Goal: Task Accomplishment & Management: Complete application form

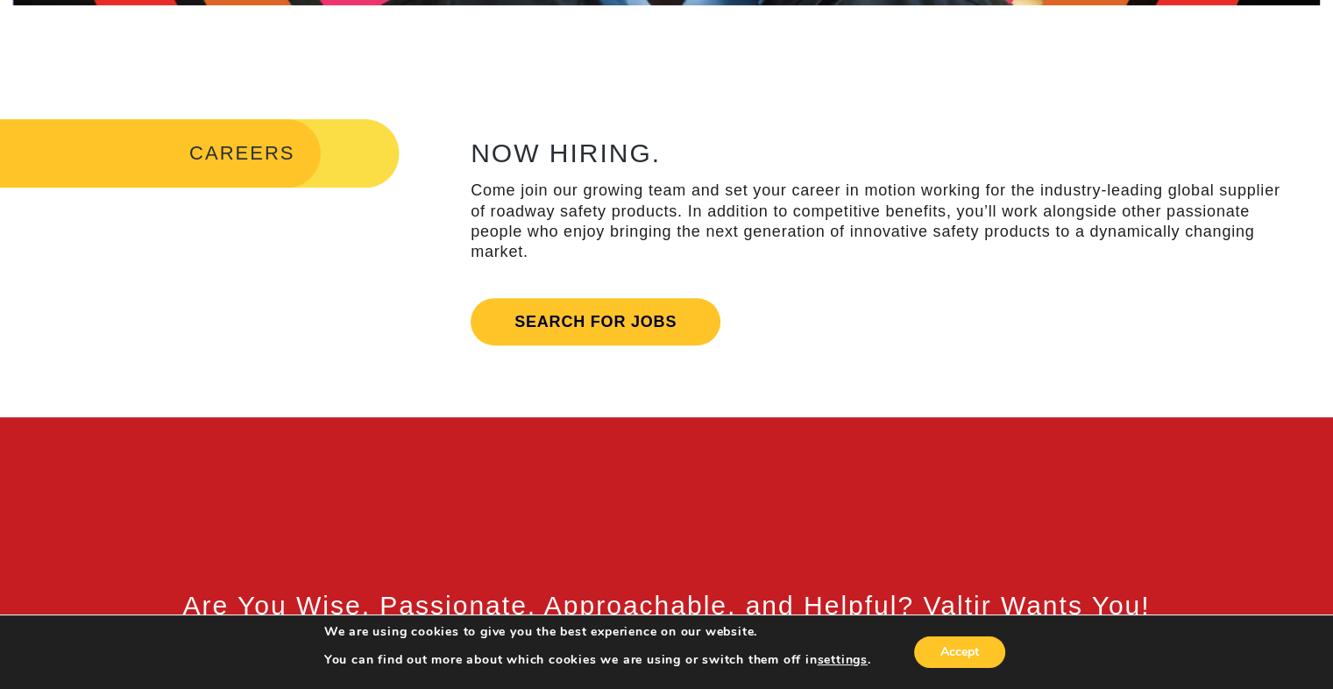
scroll to position [615, 0]
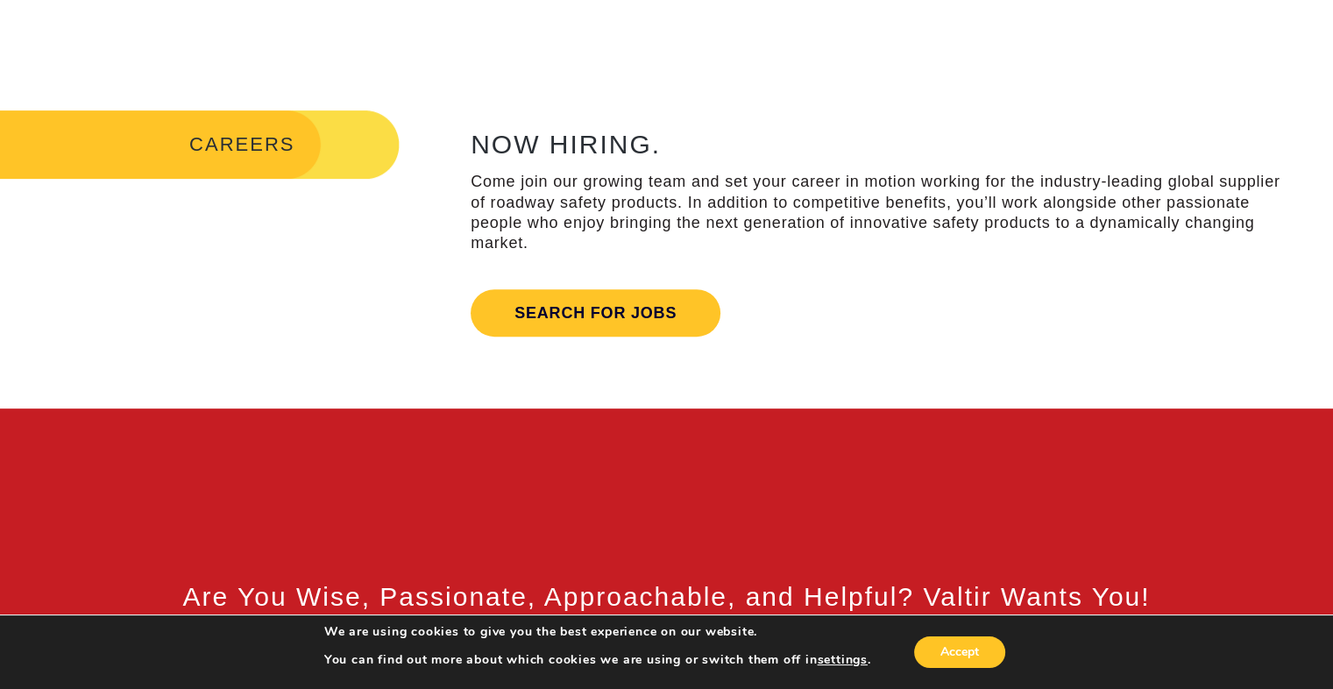
drag, startPoint x: 1339, startPoint y: 202, endPoint x: 1311, endPoint y: 231, distance: 40.9
click at [682, 231] on div "NOW HIRING. Come join our growing team and set your career in motion working fo…" at bounding box center [888, 226] width 889 height 237
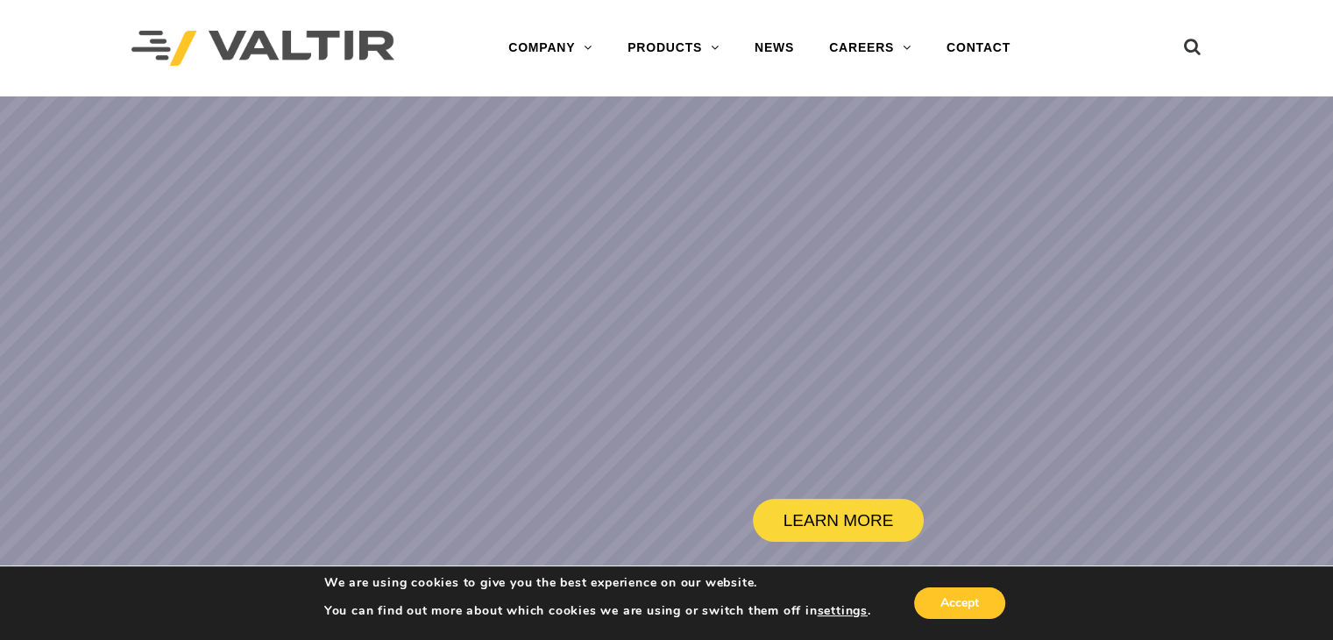
drag, startPoint x: 883, startPoint y: 53, endPoint x: 705, endPoint y: 330, distance: 328.4
click at [705, 330] on rs-slide "LEARN MORE" at bounding box center [666, 416] width 1333 height 640
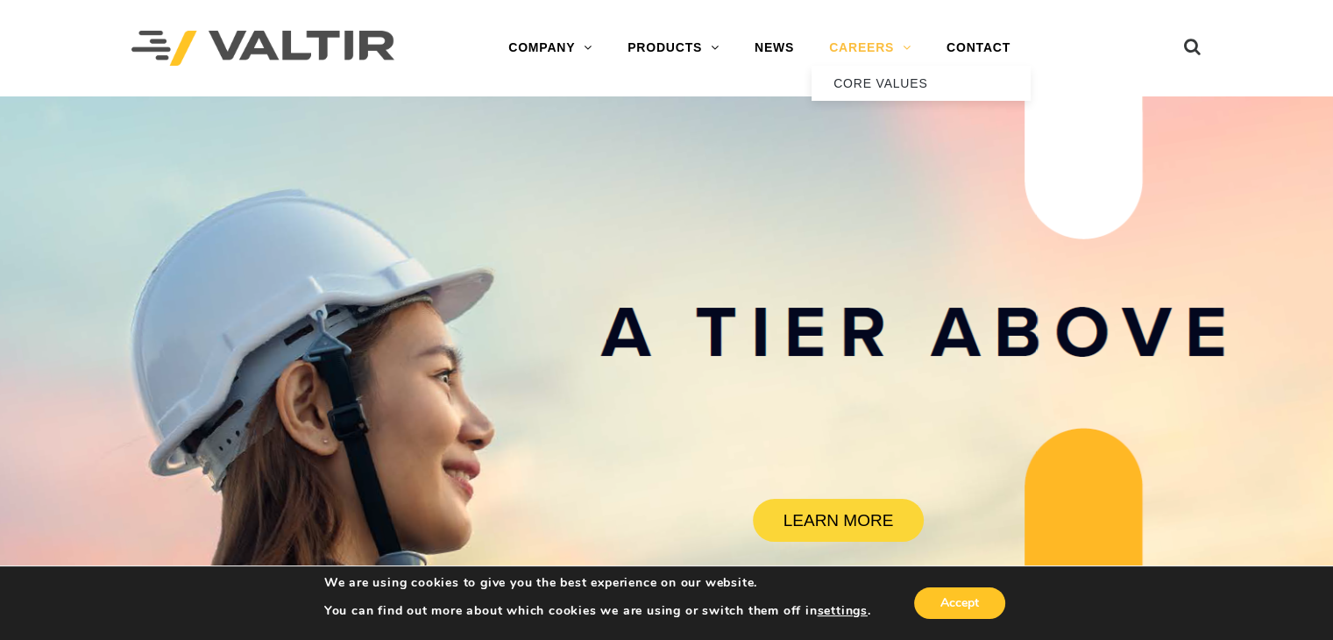
click at [862, 36] on link "CAREERS" at bounding box center [870, 48] width 117 height 35
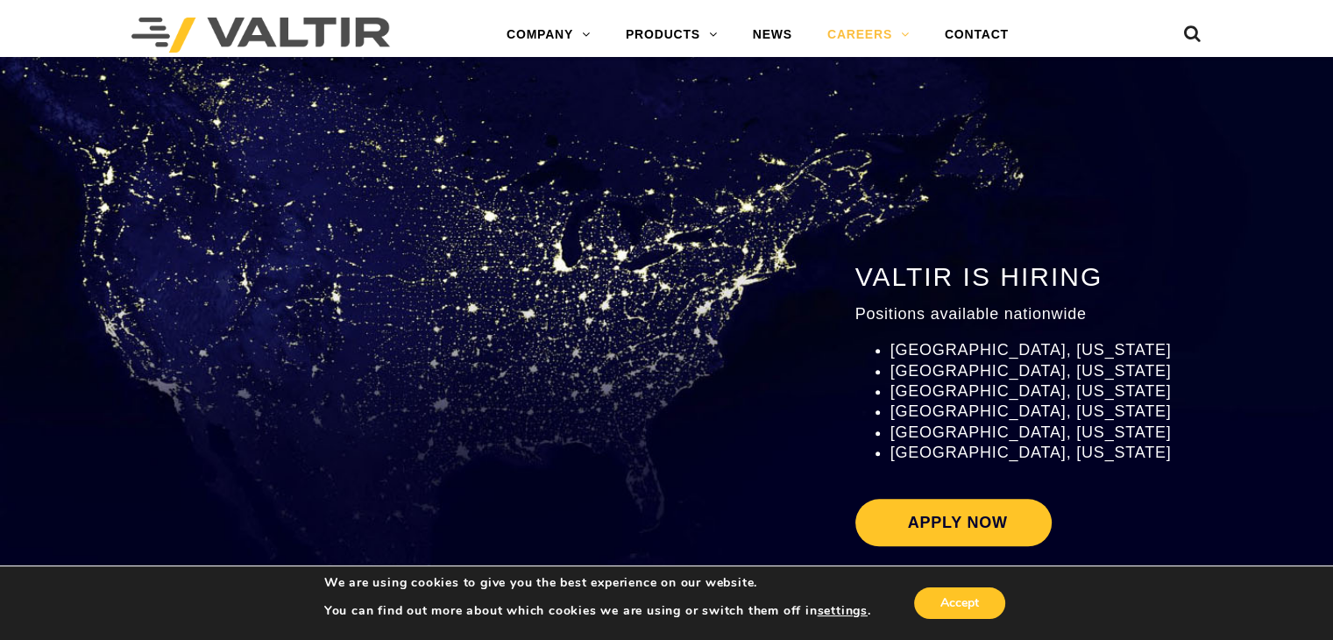
scroll to position [1940, 0]
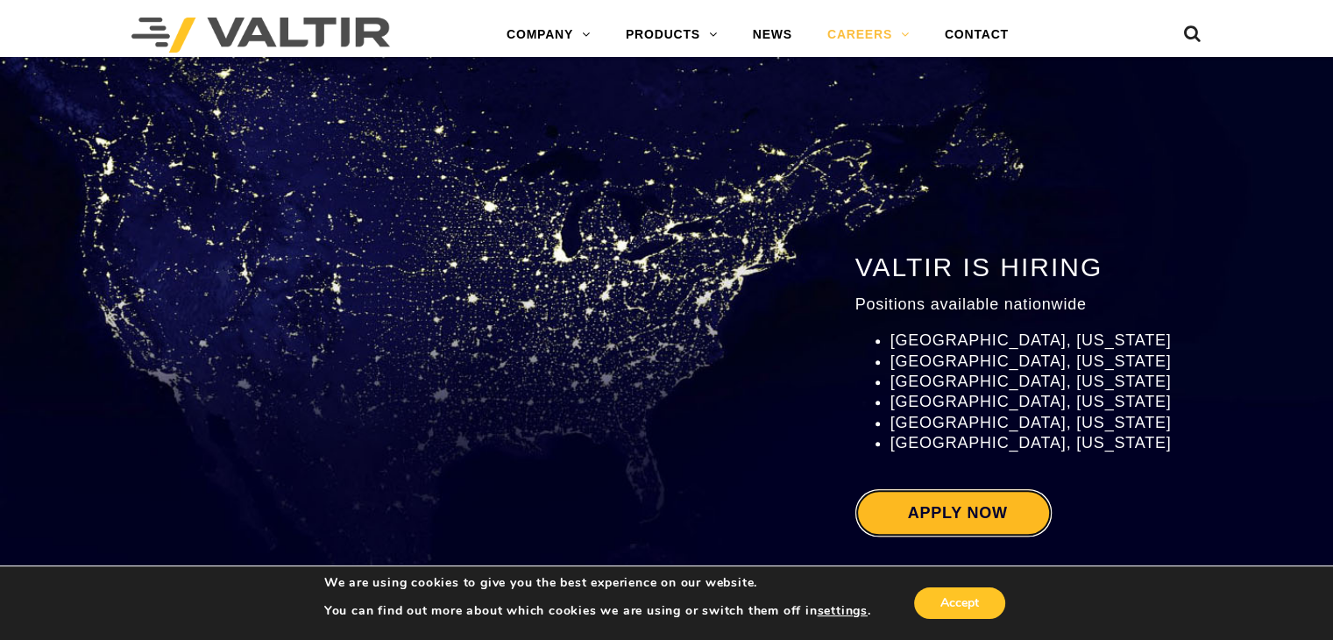
click at [930, 513] on link "Apply Now" at bounding box center [953, 512] width 196 height 47
